Goal: Find specific page/section: Find specific page/section

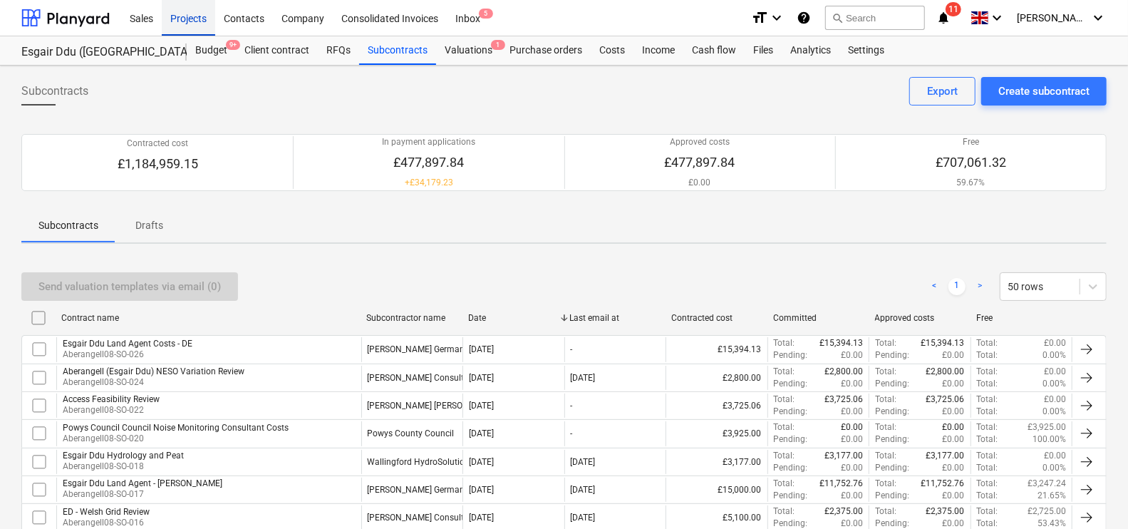
click at [205, 23] on div "Projects" at bounding box center [188, 17] width 53 height 36
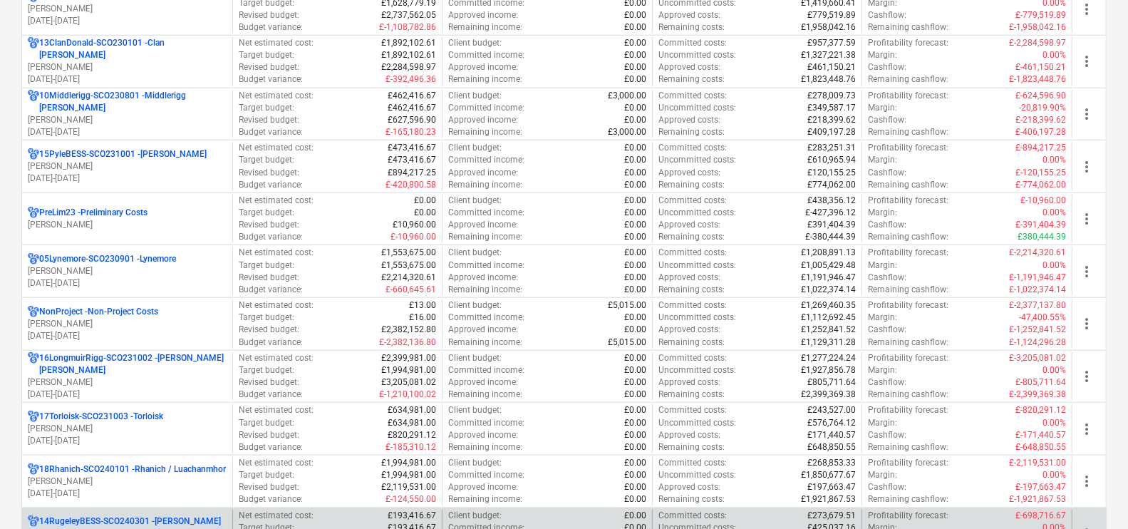
scroll to position [802, 0]
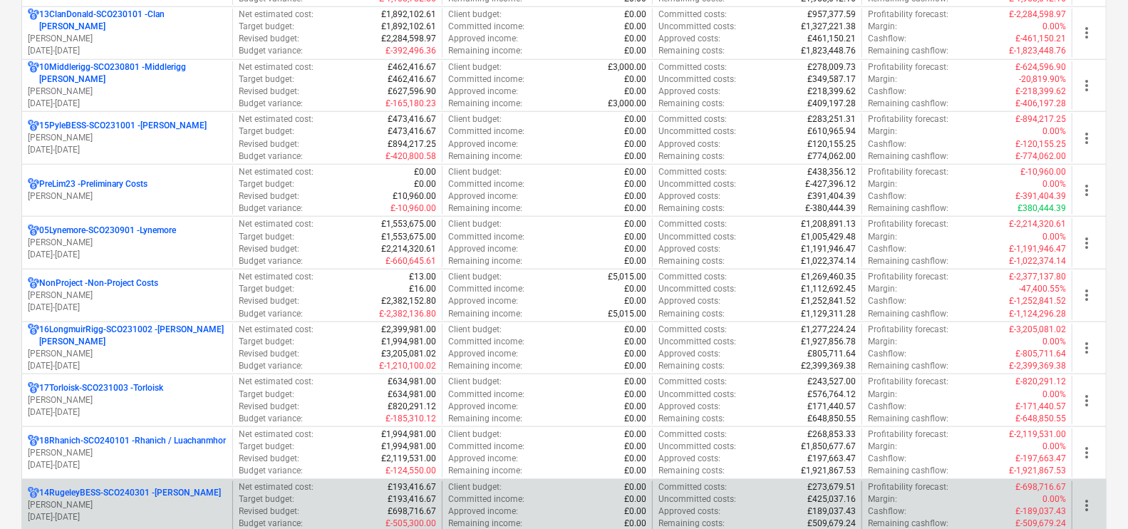
click at [160, 384] on div "14RugeleyBESS-SCO240301 - Rugeley [PERSON_NAME] [DATE] - [DATE]" at bounding box center [127, 505] width 210 height 49
click at [170, 384] on p "[PERSON_NAME]" at bounding box center [127, 505] width 199 height 12
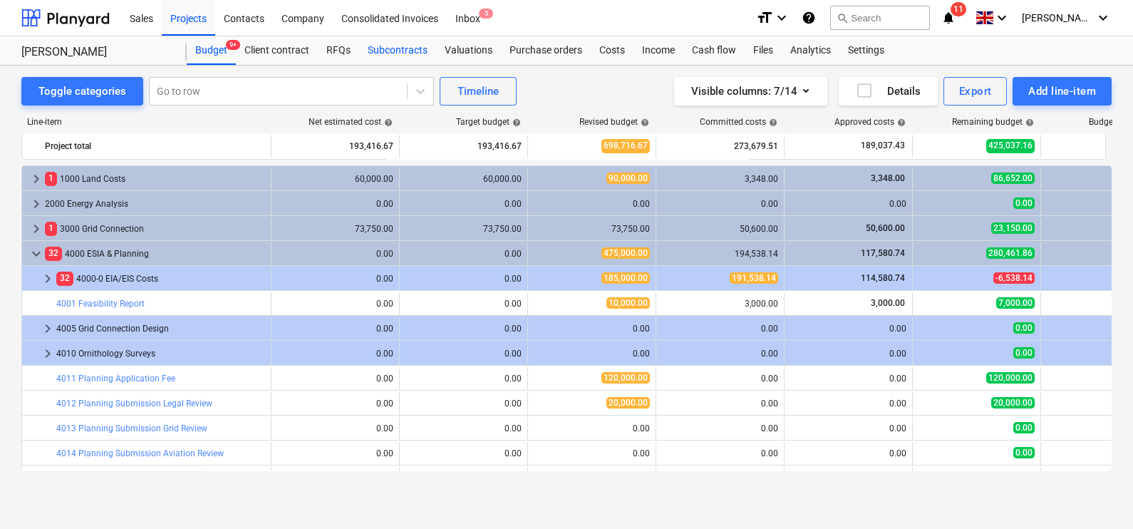
drag, startPoint x: 393, startPoint y: 50, endPoint x: 410, endPoint y: 61, distance: 20.8
click at [393, 50] on div "Subcontracts" at bounding box center [397, 50] width 77 height 29
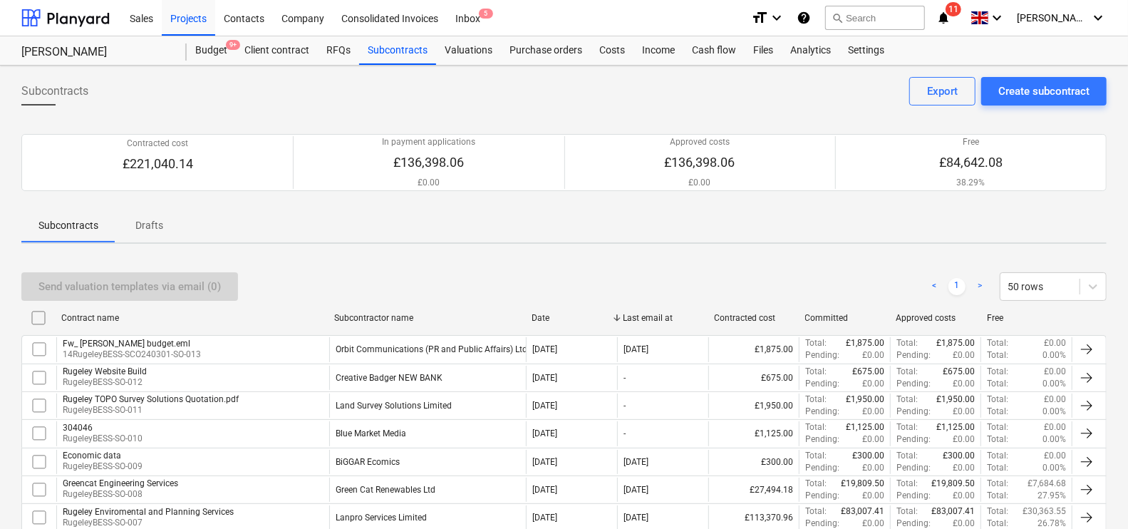
drag, startPoint x: 460, startPoint y: 313, endPoint x: 555, endPoint y: 309, distance: 95.6
click at [555, 309] on div "Contract name Subcontractor name Date Last email at Contracted cost Committed A…" at bounding box center [563, 317] width 1085 height 23
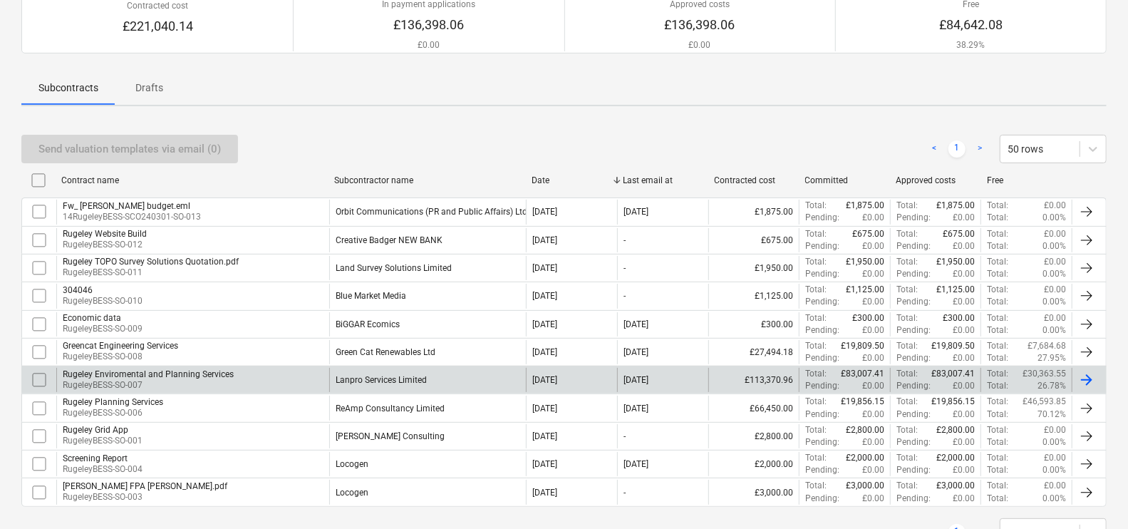
scroll to position [192, 0]
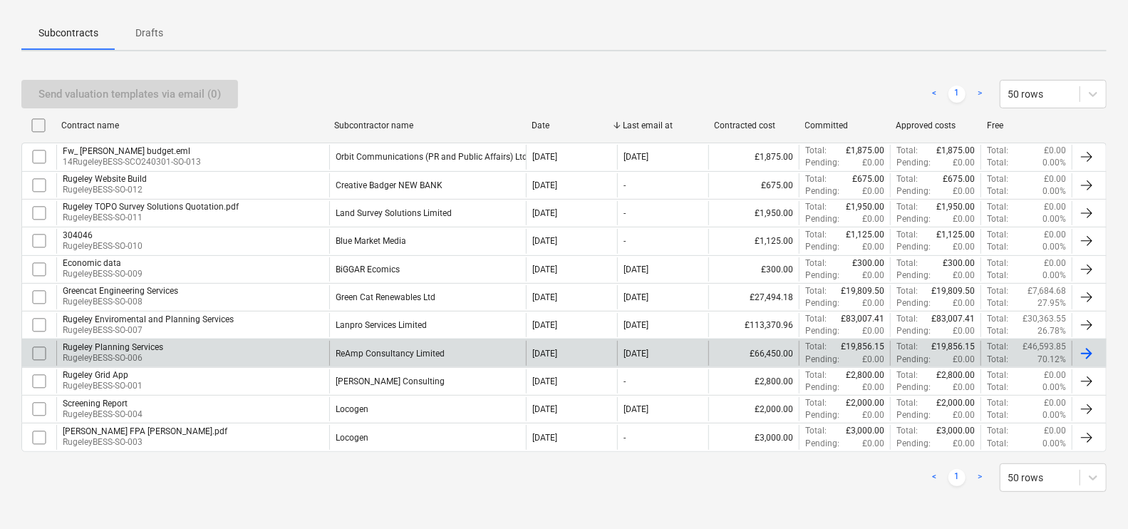
click at [399, 361] on div "ReAmp Consultancy Limited" at bounding box center [427, 353] width 197 height 24
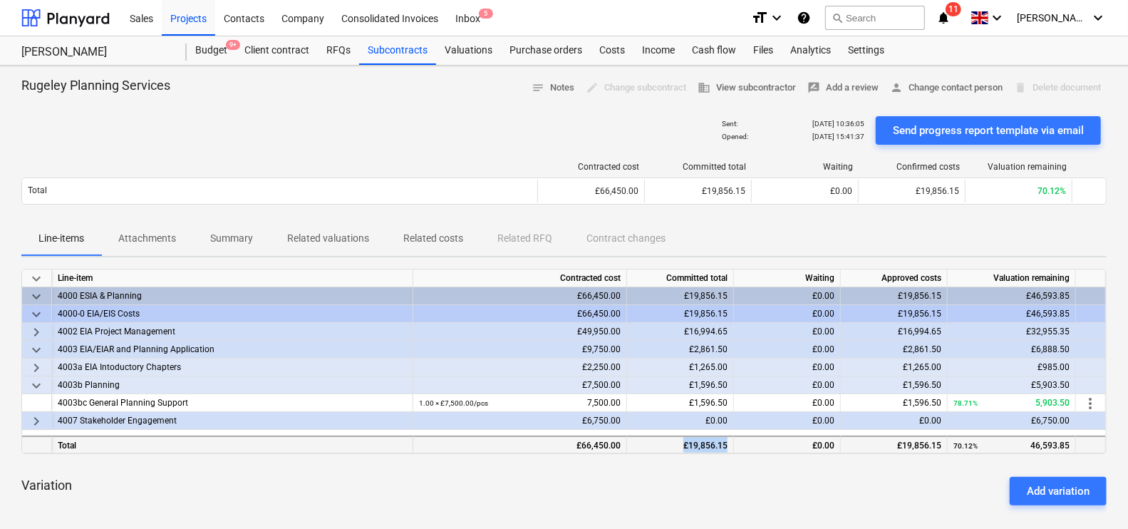
drag, startPoint x: 667, startPoint y: 447, endPoint x: 768, endPoint y: 448, distance: 100.5
click at [0, 0] on div "Total £66,450.00 £19,856.15 £0.00 £19,856.15 70.12% 46,593.85" at bounding box center [0, 0] width 0 height 0
drag, startPoint x: 768, startPoint y: 448, endPoint x: 850, endPoint y: 465, distance: 84.6
click at [837, 384] on div "Variation Add variation" at bounding box center [563, 490] width 1085 height 51
click at [38, 330] on span "keyboard_arrow_right" at bounding box center [36, 332] width 17 height 17
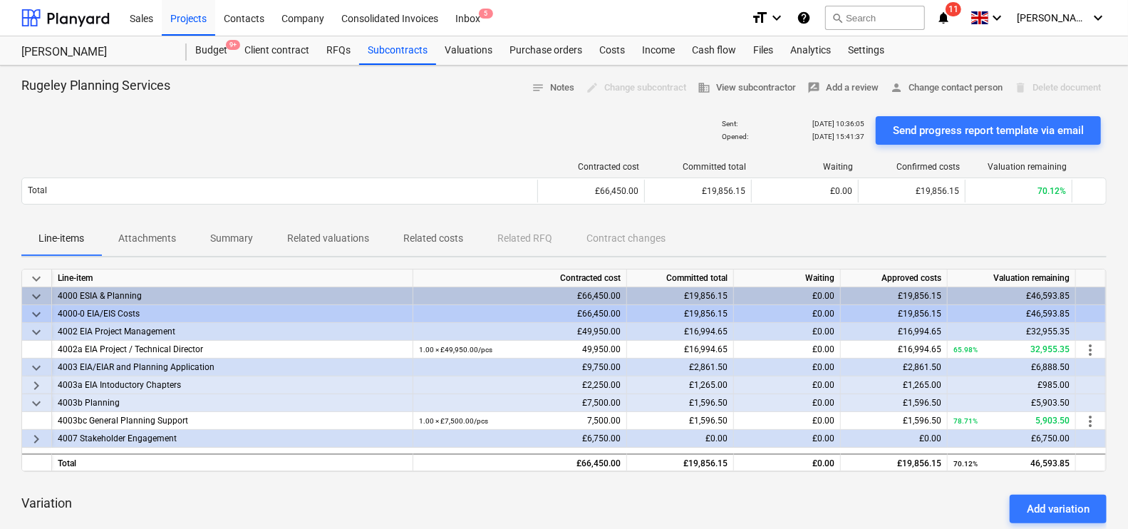
click at [36, 363] on span "keyboard_arrow_down" at bounding box center [36, 367] width 17 height 17
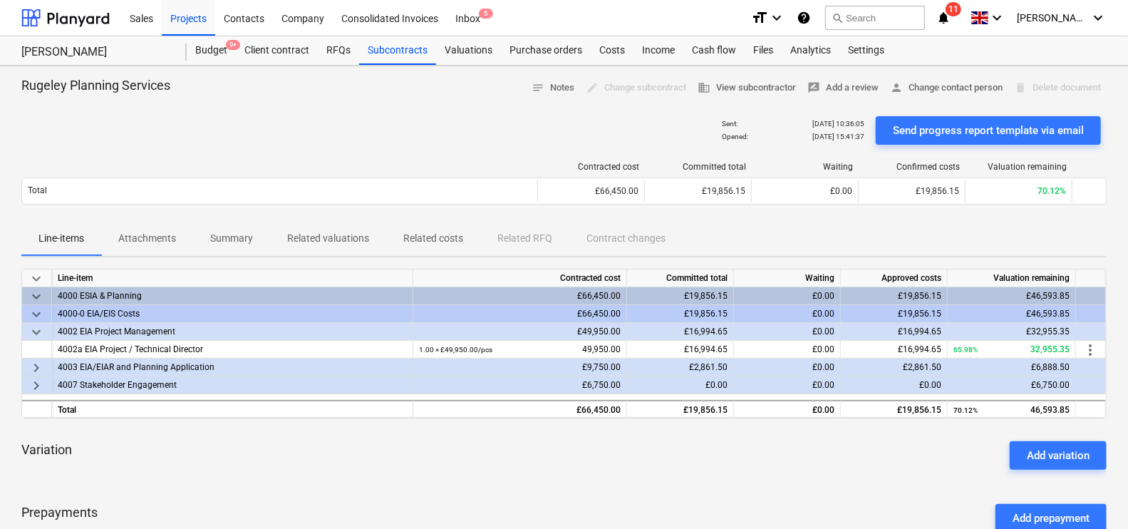
click at [35, 363] on span "keyboard_arrow_right" at bounding box center [36, 367] width 17 height 17
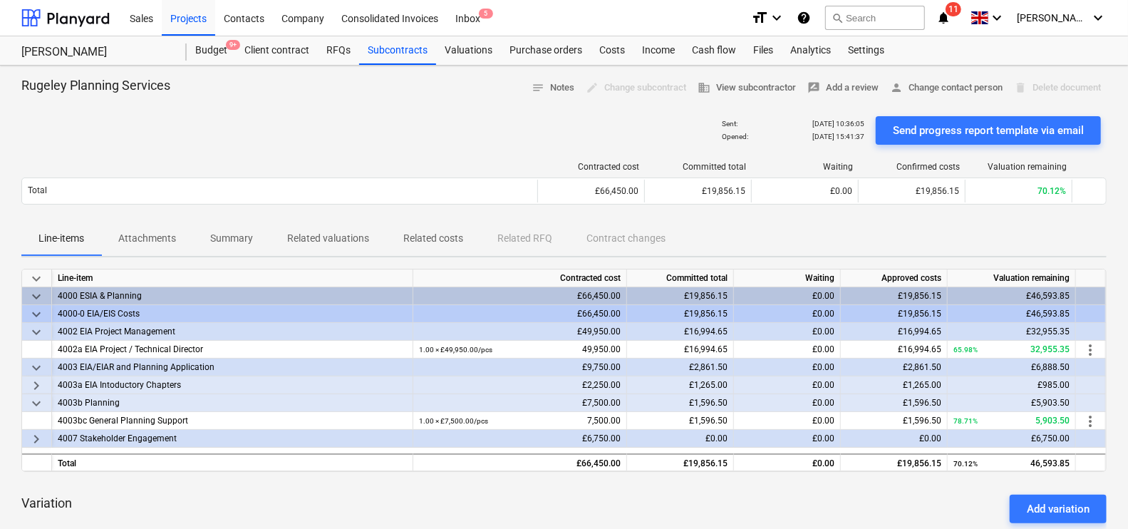
click at [36, 384] on span "keyboard_arrow_right" at bounding box center [36, 385] width 17 height 17
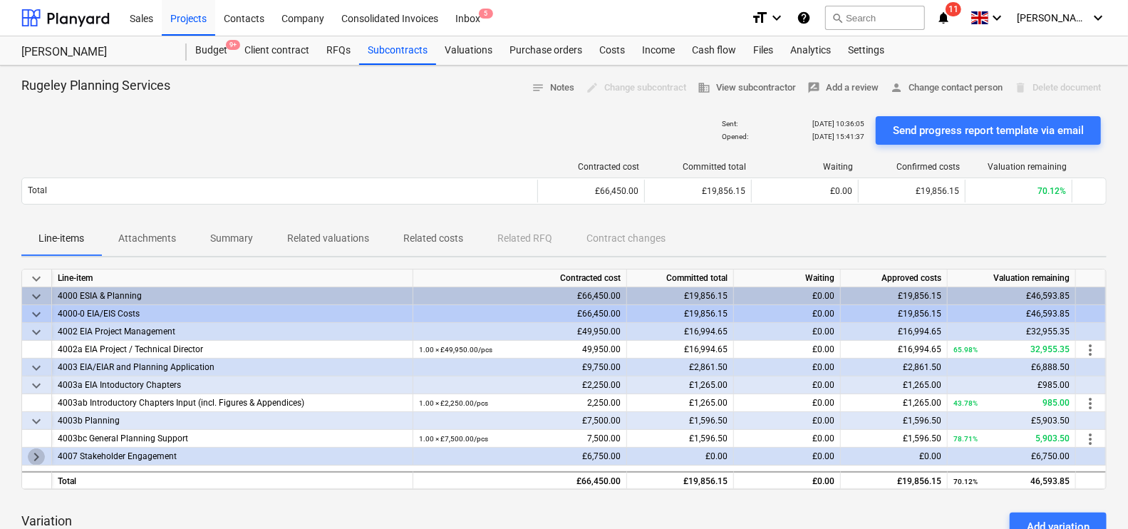
click at [42, 384] on span "keyboard_arrow_right" at bounding box center [36, 456] width 17 height 17
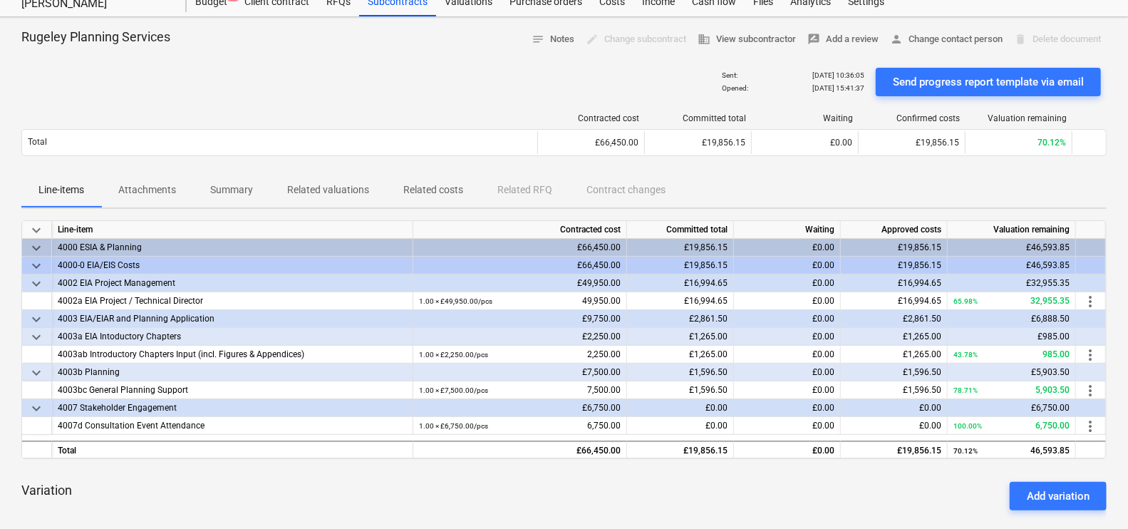
scroll to position [88, 0]
